Goal: Find specific page/section

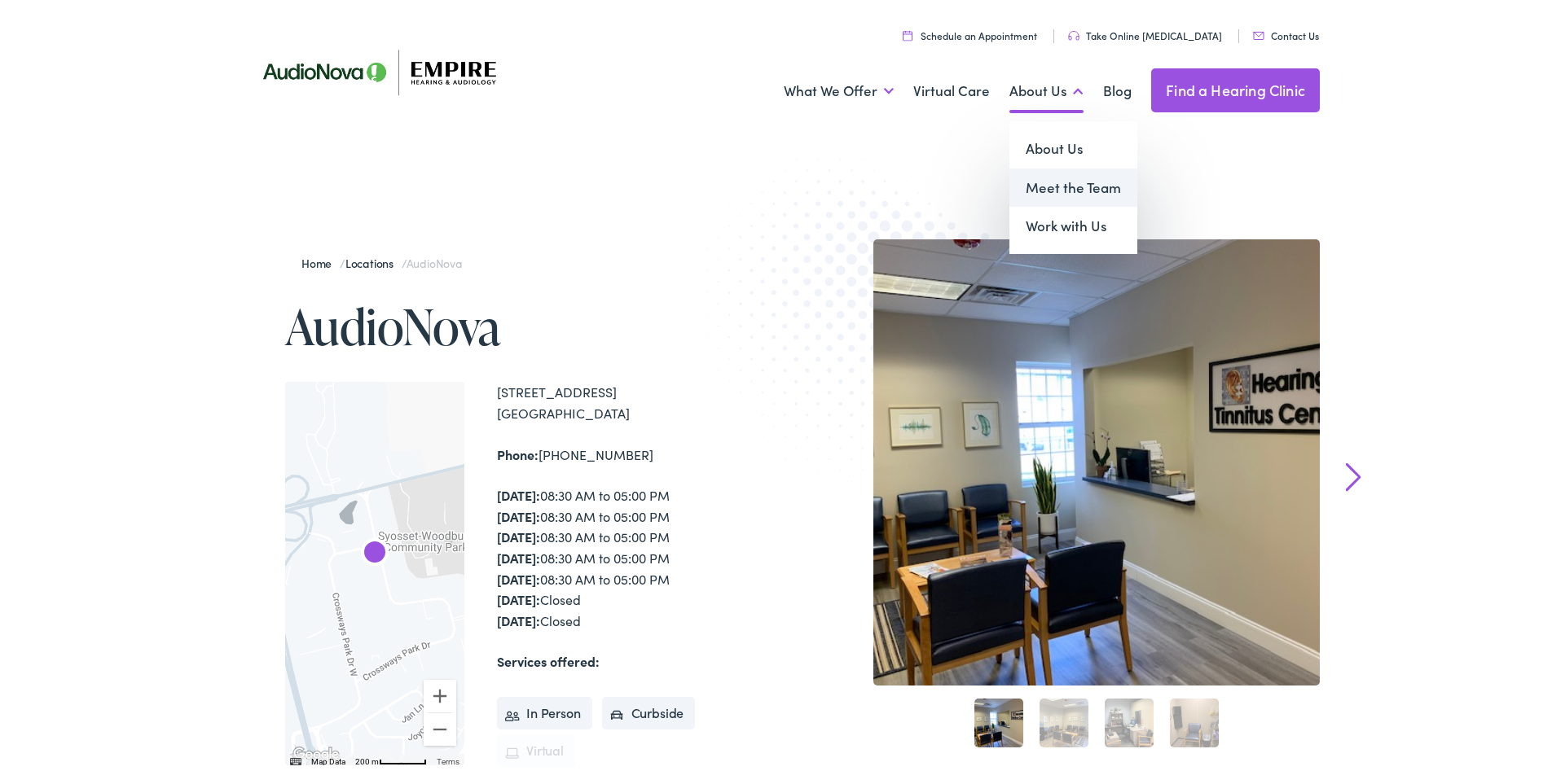
click at [1051, 181] on link "Meet the Team" at bounding box center [1073, 184] width 128 height 39
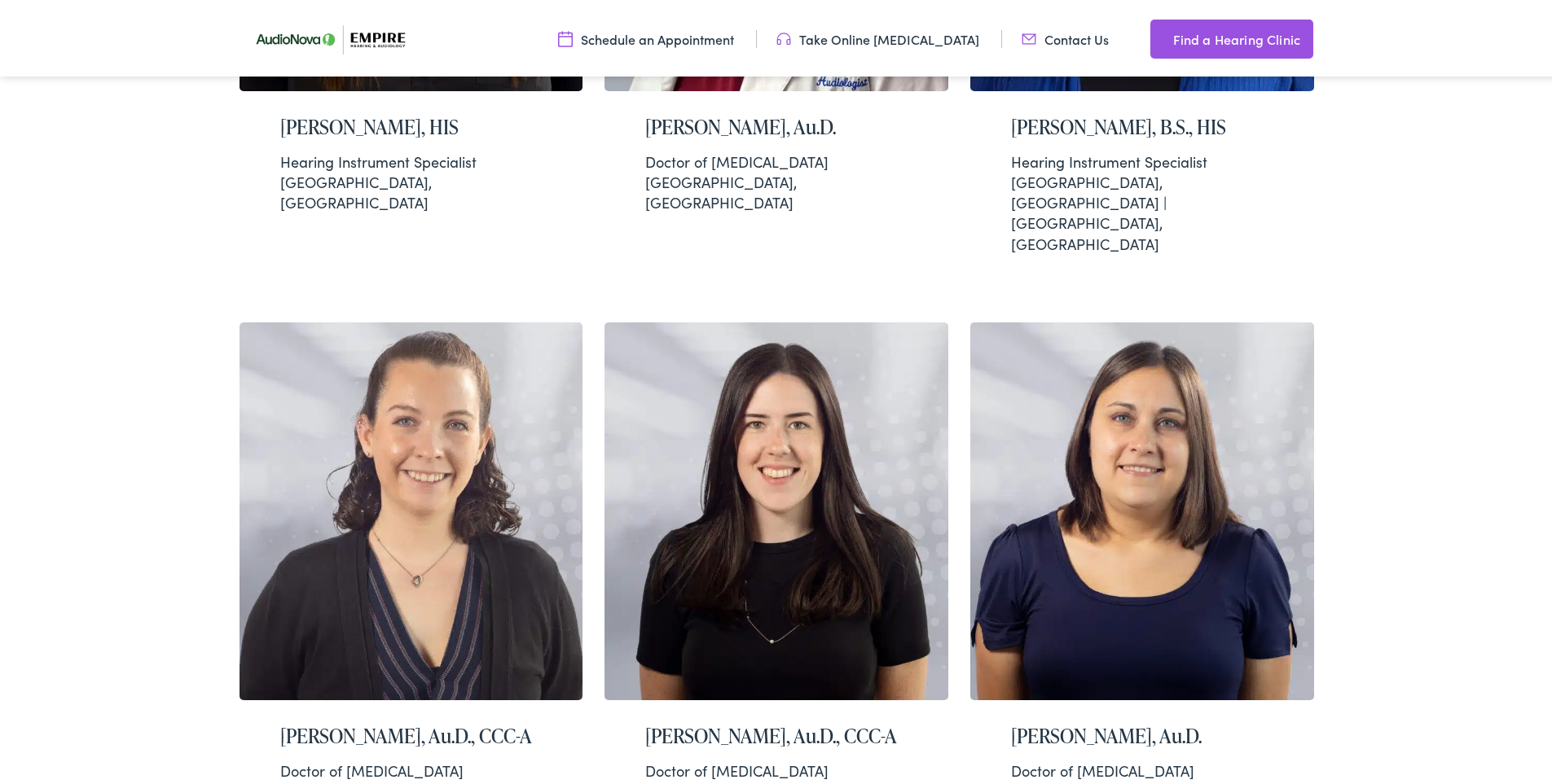
scroll to position [2656, 0]
